Goal: Navigation & Orientation: Find specific page/section

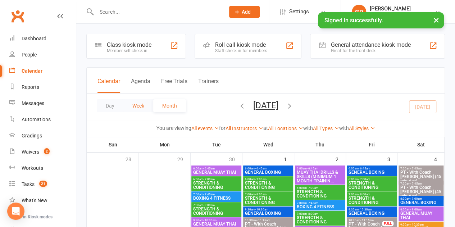
click at [140, 110] on button "Week" at bounding box center [138, 105] width 30 height 13
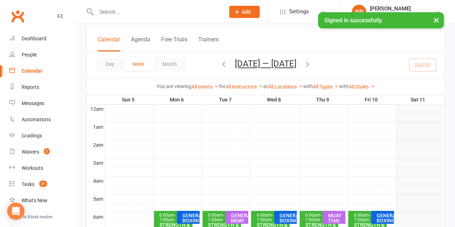
scroll to position [43, 0]
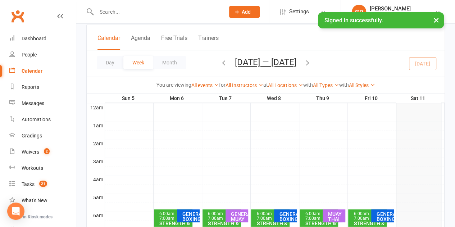
click at [305, 63] on icon "button" at bounding box center [307, 63] width 8 height 8
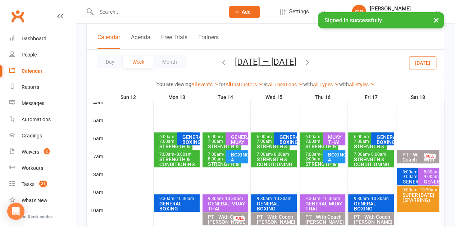
scroll to position [120, 0]
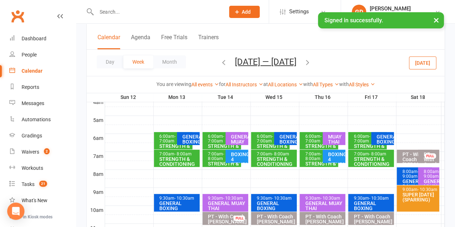
click at [164, 140] on span "- 7:00am" at bounding box center [167, 139] width 16 height 10
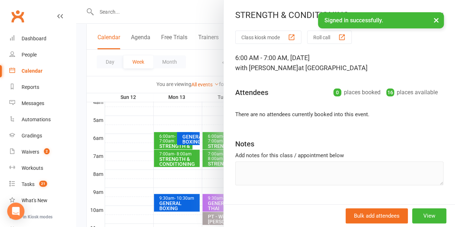
click at [163, 156] on div at bounding box center [265, 113] width 378 height 227
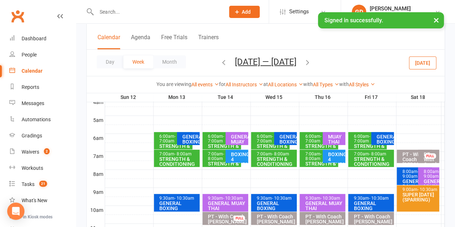
click at [213, 136] on div "6:00am - 7:00am" at bounding box center [223, 138] width 32 height 9
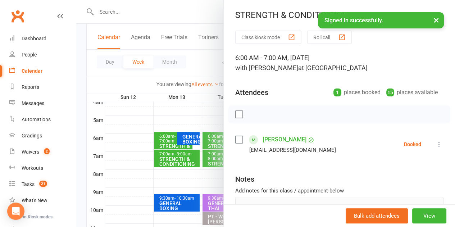
click at [209, 156] on div at bounding box center [265, 113] width 378 height 227
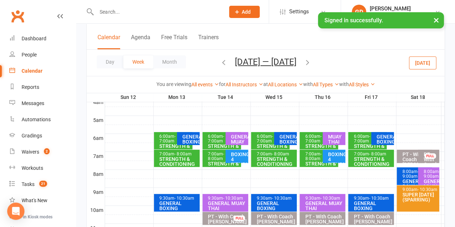
click at [209, 156] on span "- 8:00am" at bounding box center [216, 156] width 16 height 10
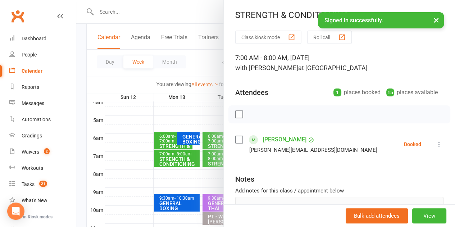
click at [179, 158] on div at bounding box center [265, 113] width 378 height 227
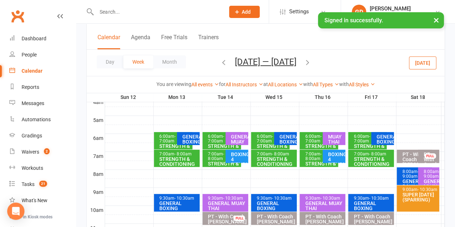
click at [215, 155] on div "7:00am - 8:00am" at bounding box center [223, 156] width 32 height 9
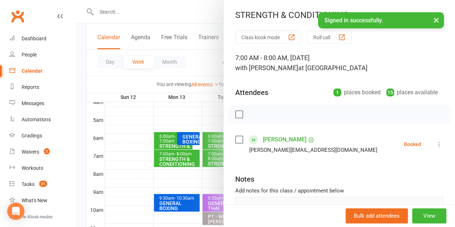
click at [267, 139] on link "[PERSON_NAME]" at bounding box center [284, 139] width 43 height 11
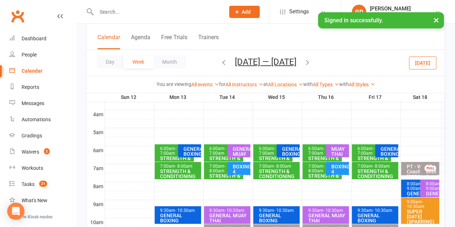
scroll to position [111, 0]
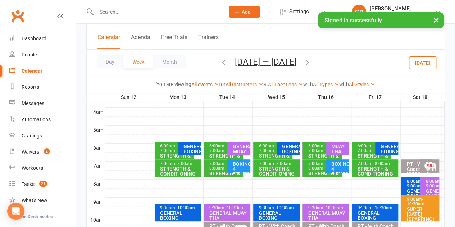
click at [267, 148] on span "- 7:00am" at bounding box center [266, 148] width 16 height 10
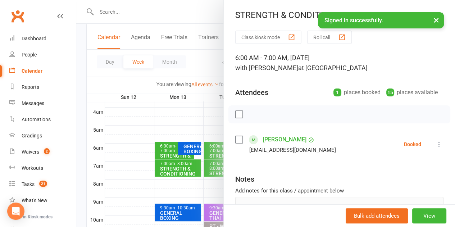
click at [125, 106] on div at bounding box center [265, 113] width 378 height 227
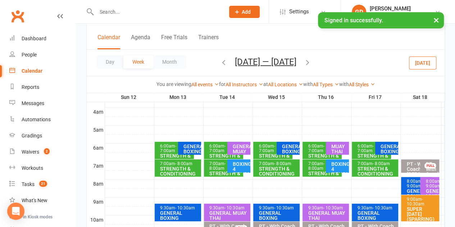
click at [312, 149] on span "- 7:00am" at bounding box center [316, 148] width 16 height 10
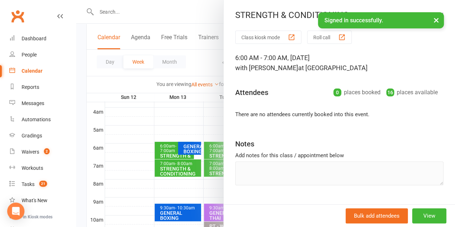
click at [124, 100] on div at bounding box center [265, 113] width 378 height 227
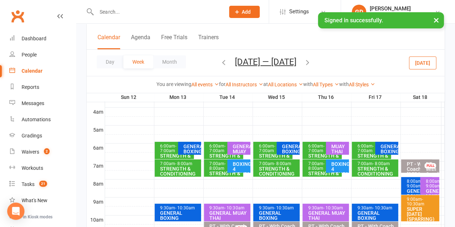
click at [367, 147] on span "- 7:00am" at bounding box center [365, 148] width 16 height 10
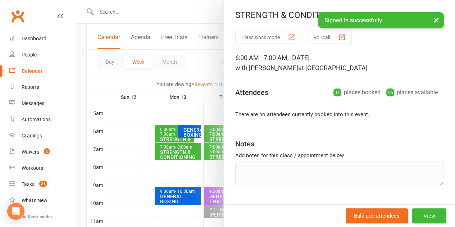
scroll to position [128, 0]
click at [27, 73] on div "Calendar" at bounding box center [32, 71] width 21 height 6
